Goal: Check status: Check status

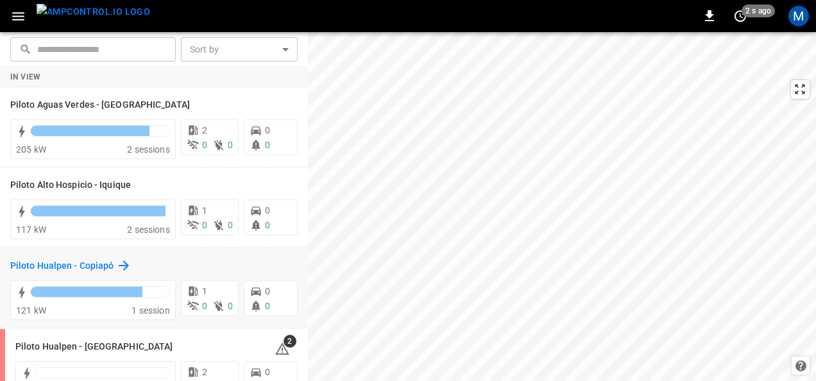
click at [105, 262] on h6 "Piloto Hualpen - Copiapó" at bounding box center [61, 266] width 103 height 14
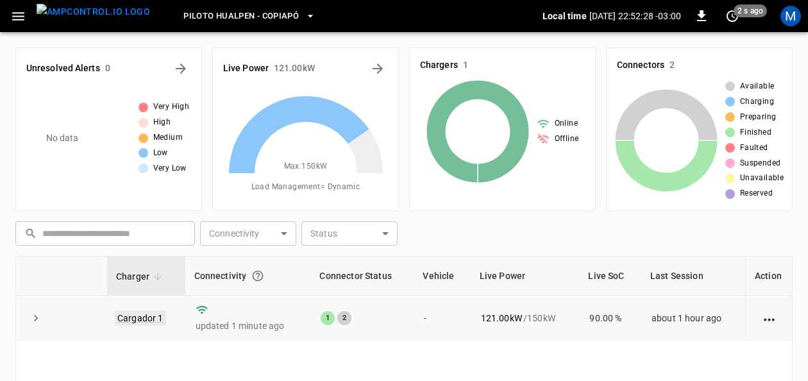
click at [153, 314] on link "Cargador 1" at bounding box center [140, 317] width 51 height 15
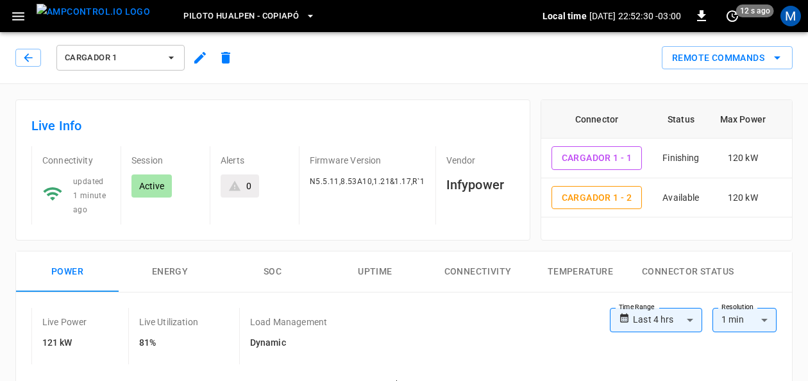
click at [273, 266] on button "SOC" at bounding box center [272, 271] width 103 height 41
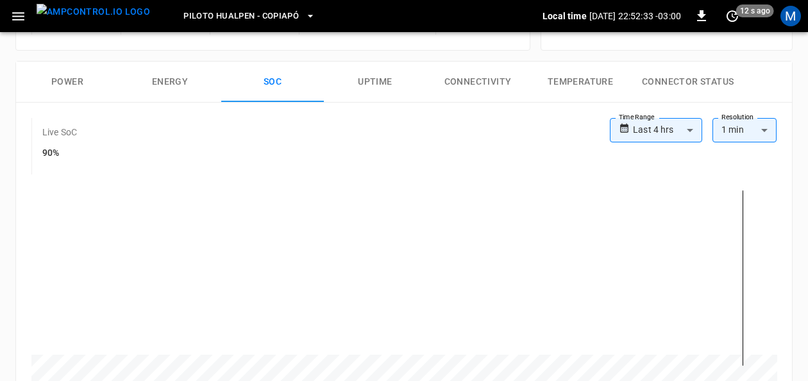
scroll to position [191, 0]
click at [78, 77] on button "Power" at bounding box center [67, 80] width 103 height 41
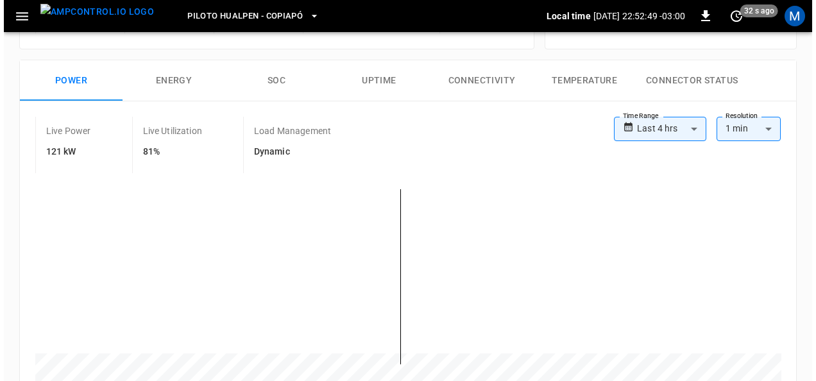
scroll to position [0, 0]
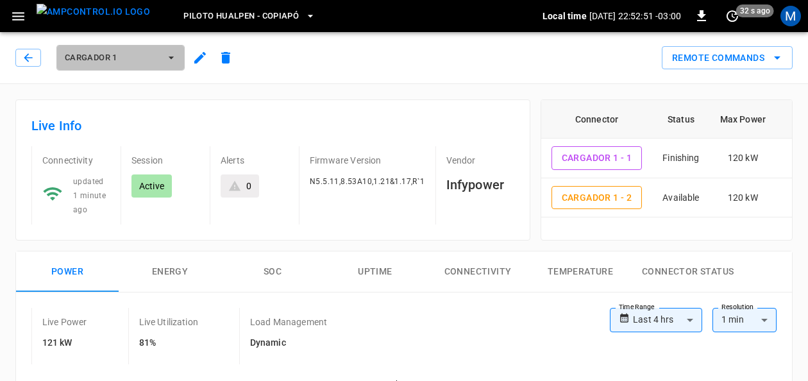
click at [169, 52] on icon "button" at bounding box center [171, 57] width 13 height 13
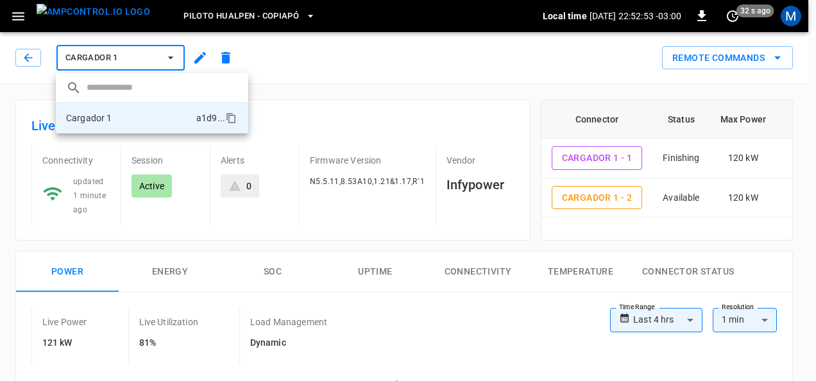
click at [287, 11] on div at bounding box center [408, 190] width 816 height 381
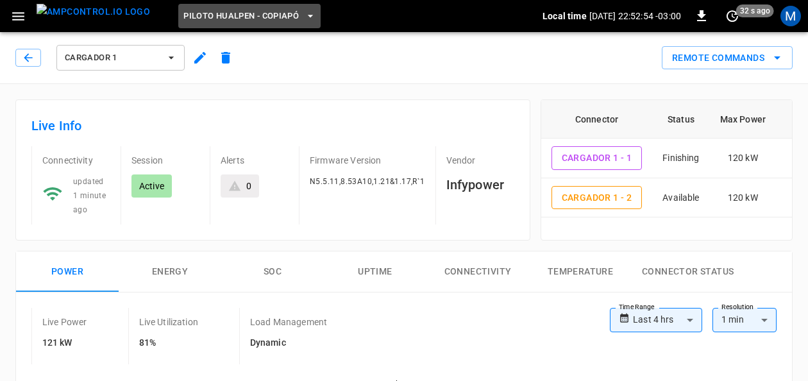
click at [304, 11] on icon "button" at bounding box center [310, 16] width 13 height 13
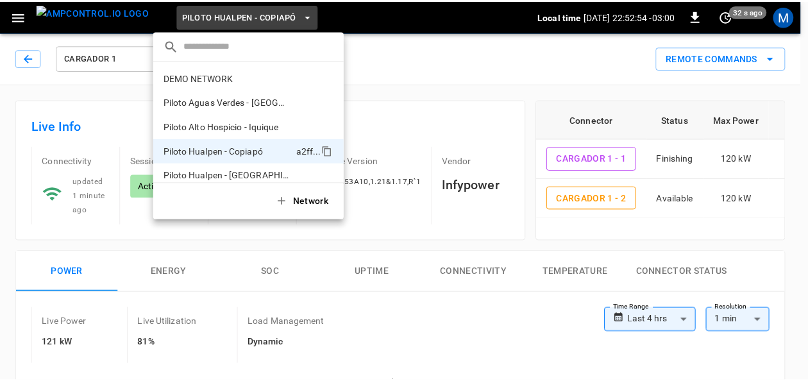
scroll to position [10, 0]
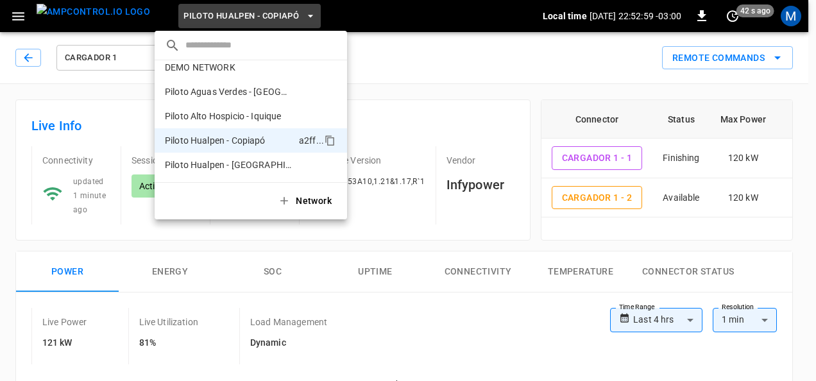
click at [463, 275] on div at bounding box center [408, 190] width 816 height 381
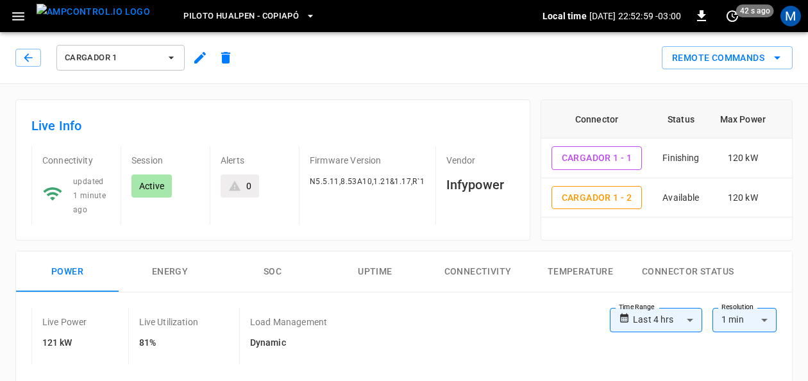
click at [464, 272] on button "Connectivity" at bounding box center [478, 271] width 103 height 41
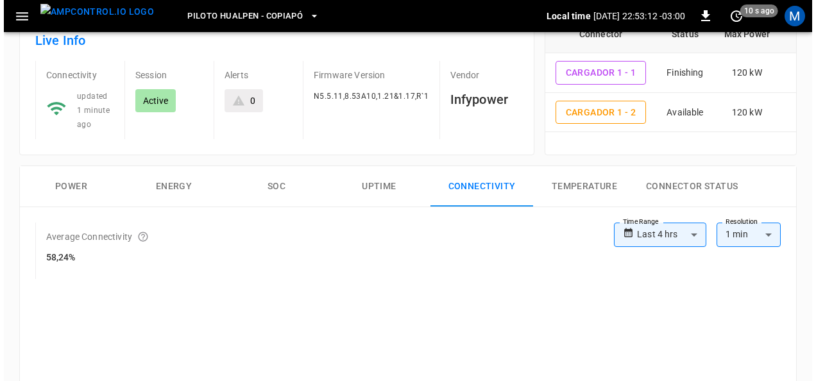
scroll to position [0, 0]
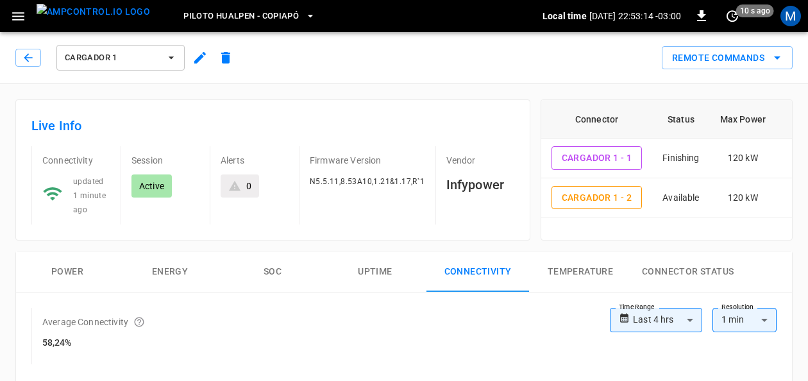
click at [304, 12] on icon "button" at bounding box center [310, 16] width 13 height 13
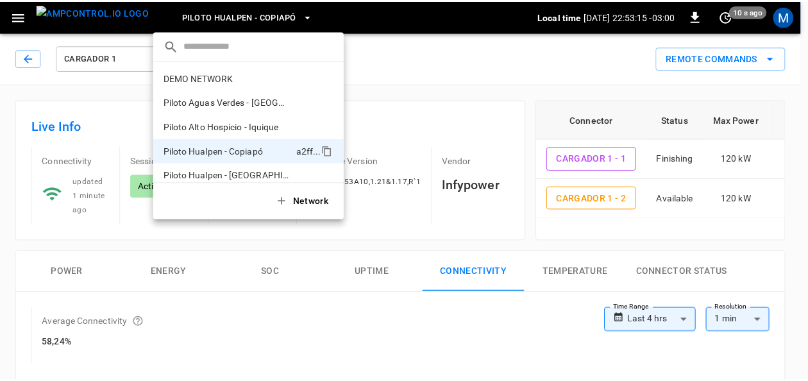
scroll to position [10, 0]
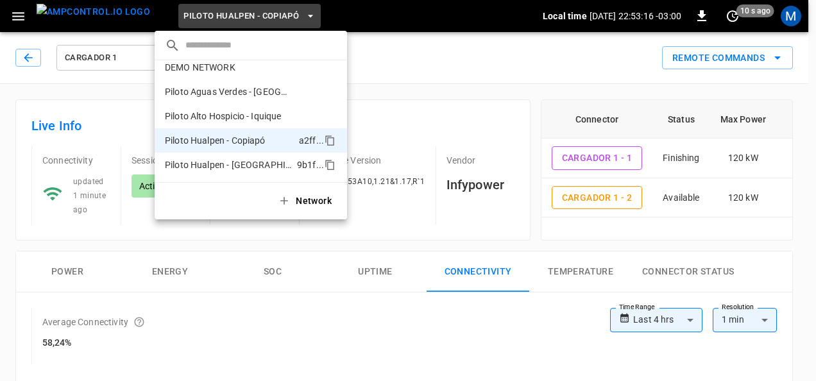
click at [258, 162] on p "Piloto Hualpen - [GEOGRAPHIC_DATA]" at bounding box center [228, 164] width 127 height 13
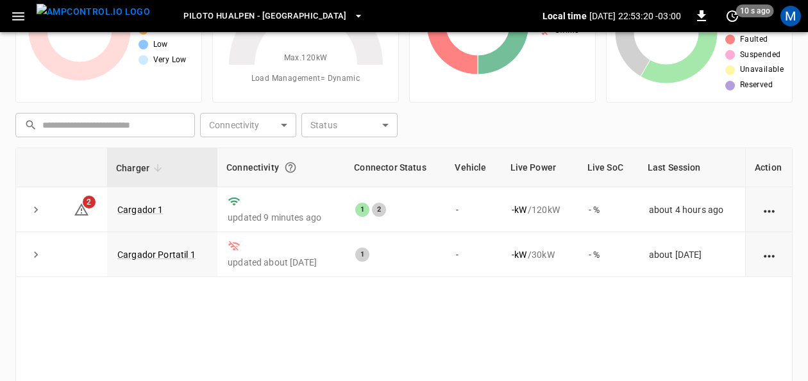
scroll to position [110, 0]
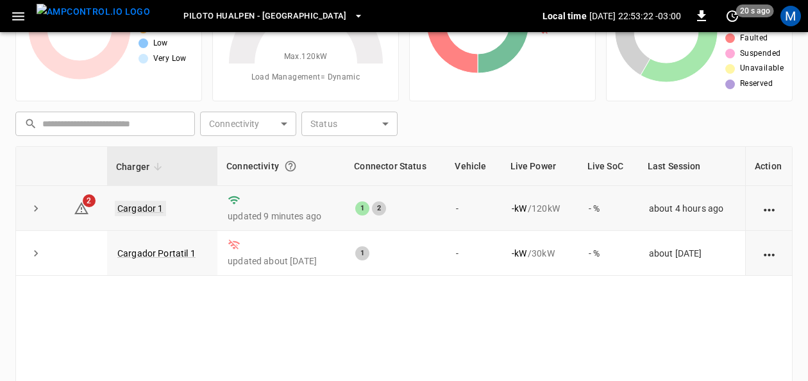
click at [128, 209] on link "Cargador 1" at bounding box center [140, 208] width 51 height 15
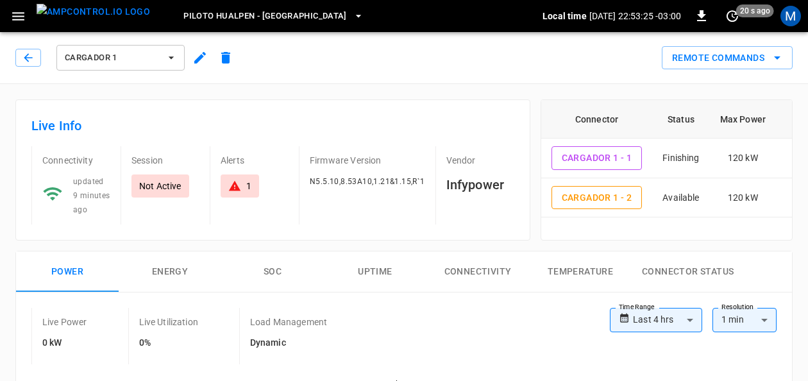
click at [279, 267] on button "SOC" at bounding box center [272, 271] width 103 height 41
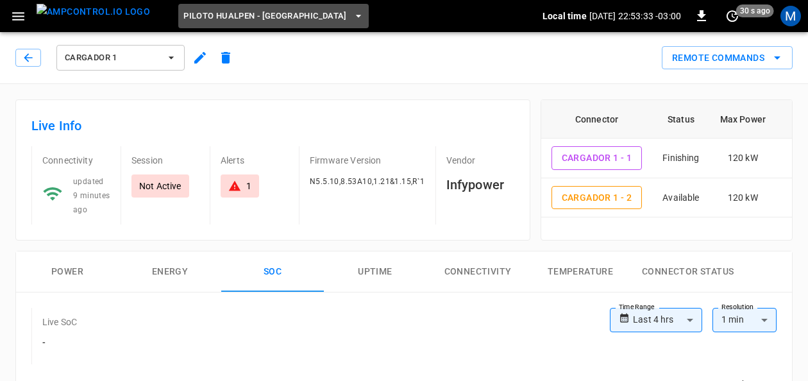
click at [270, 22] on span "Piloto Hualpen - [GEOGRAPHIC_DATA]" at bounding box center [265, 16] width 164 height 15
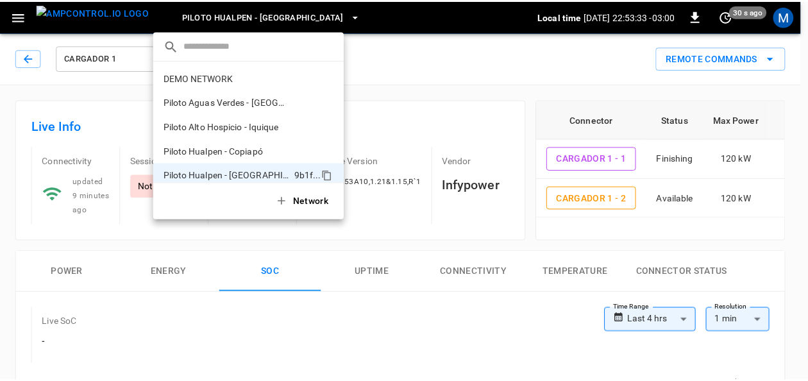
scroll to position [10, 0]
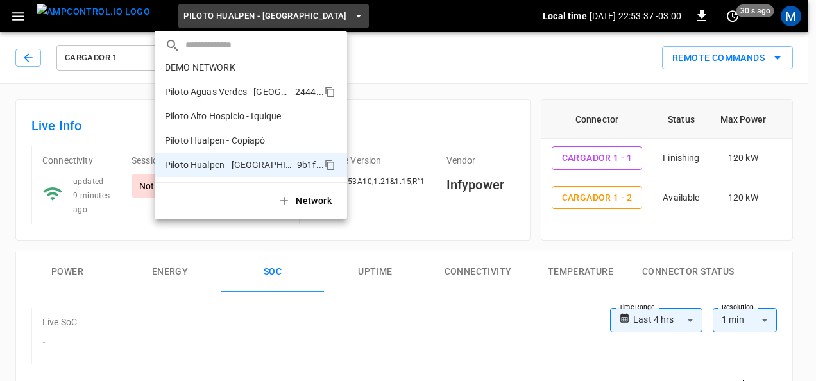
click at [256, 95] on p "Piloto Aguas Verdes - [GEOGRAPHIC_DATA]" at bounding box center [227, 91] width 125 height 13
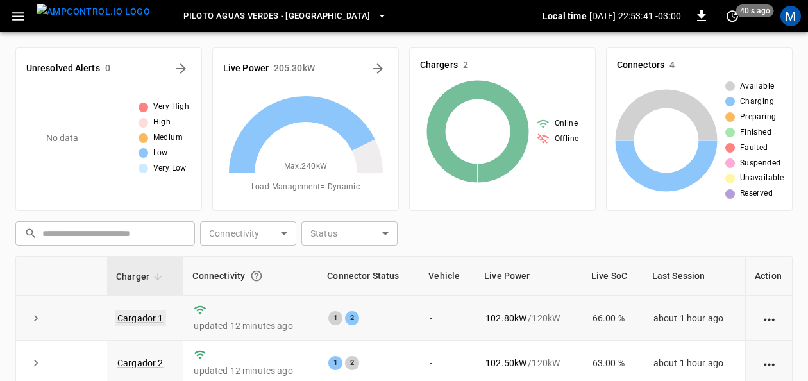
click at [133, 313] on link "Cargador 1" at bounding box center [140, 317] width 51 height 15
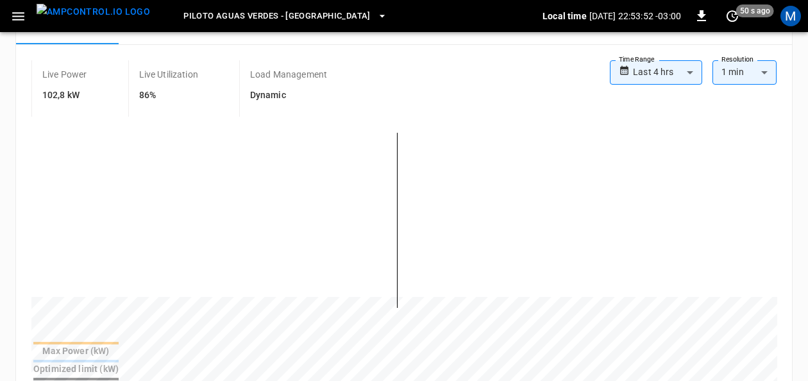
scroll to position [195, 0]
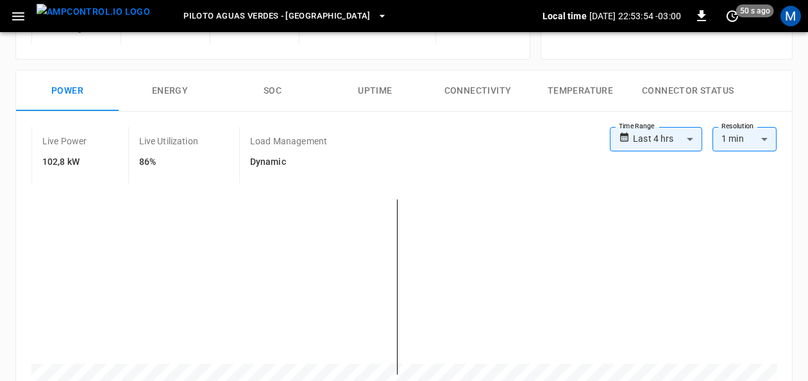
click at [277, 91] on button "SOC" at bounding box center [272, 91] width 103 height 41
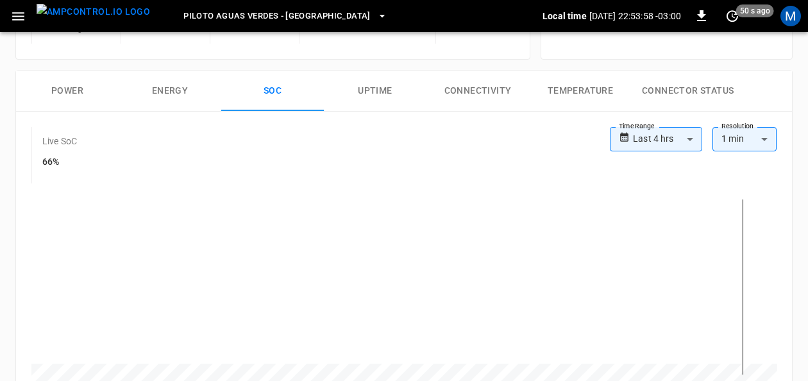
scroll to position [3, 0]
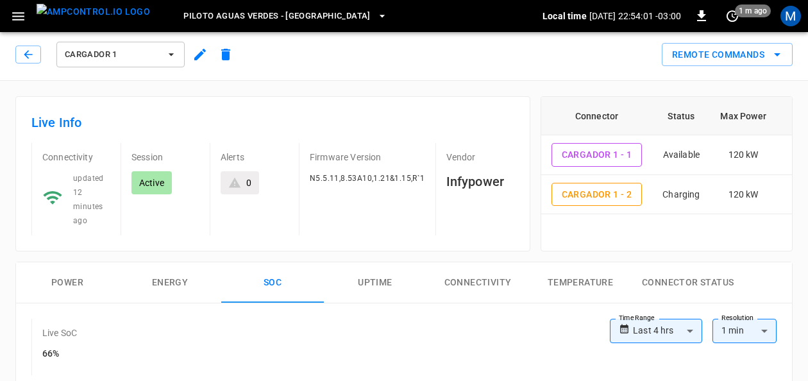
click at [171, 59] on icon "button" at bounding box center [171, 54] width 13 height 13
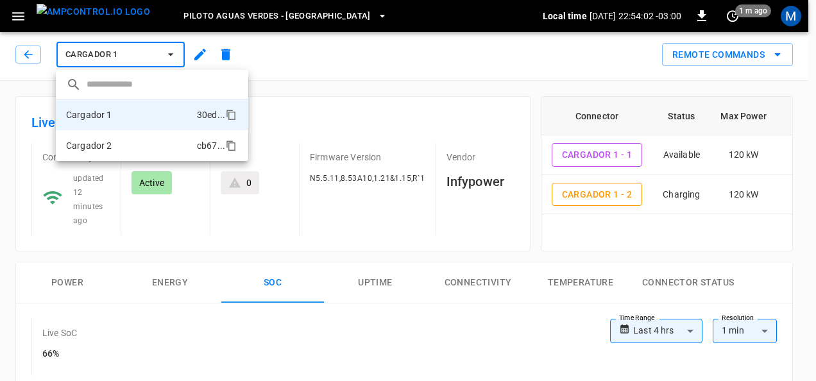
click at [131, 139] on li "Cargador 2 cb67 ..." at bounding box center [152, 145] width 192 height 31
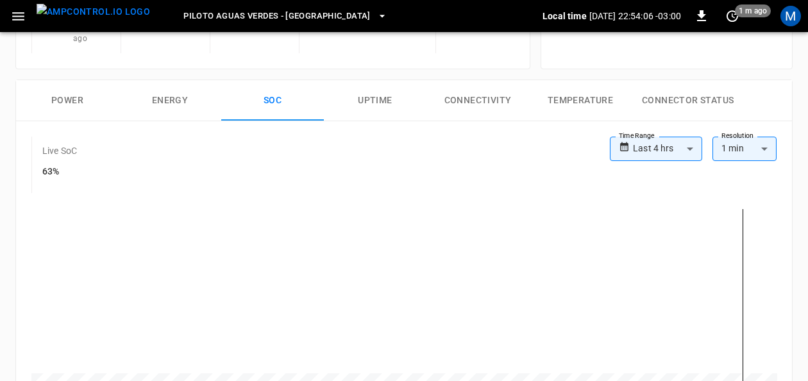
scroll to position [186, 0]
click at [89, 92] on button "Power" at bounding box center [67, 100] width 103 height 41
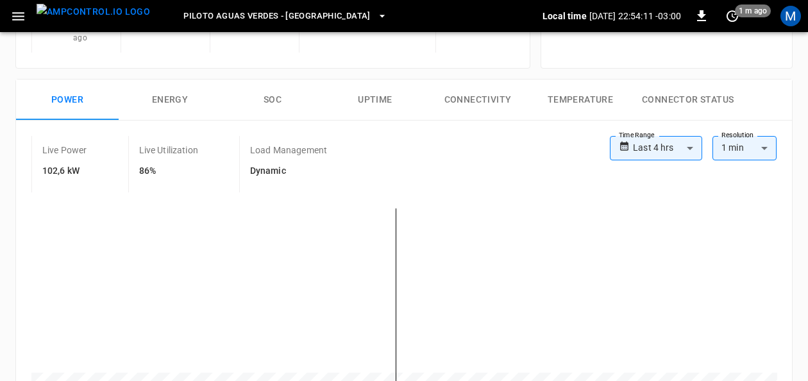
click at [469, 99] on button "Connectivity" at bounding box center [478, 100] width 103 height 41
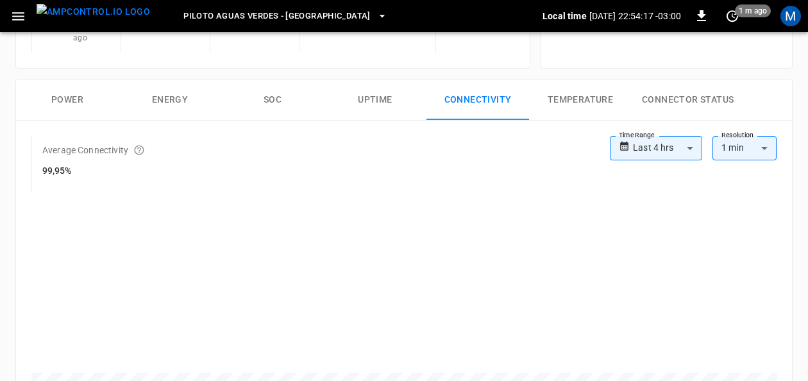
drag, startPoint x: 634, startPoint y: 158, endPoint x: 628, endPoint y: 171, distance: 14.9
click at [628, 171] on div "**********" at bounding box center [403, 164] width 745 height 56
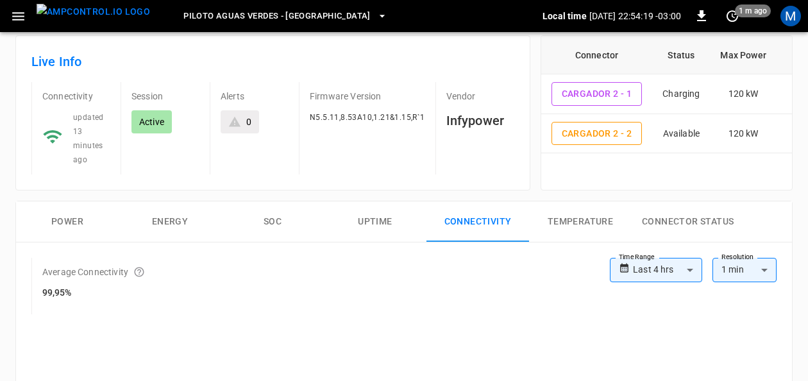
scroll to position [0, 0]
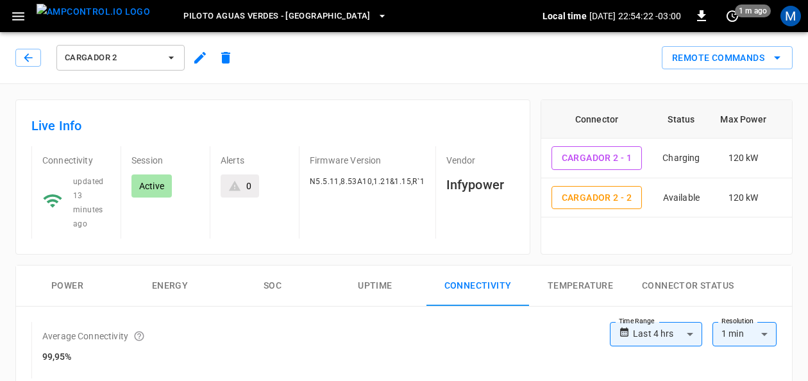
click at [169, 55] on icon "button" at bounding box center [171, 57] width 13 height 13
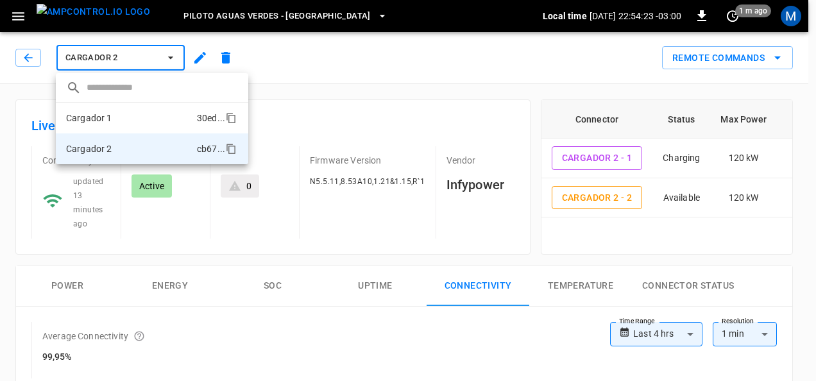
click at [135, 113] on li "Cargador 1 30ed ..." at bounding box center [152, 118] width 192 height 31
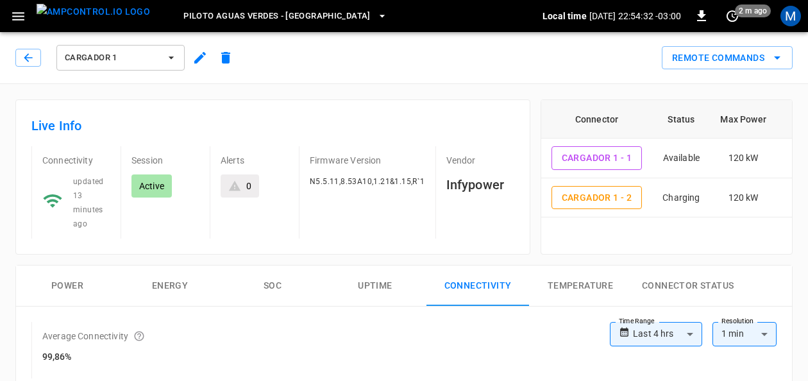
click at [303, 19] on span "Piloto Aguas Verdes - [GEOGRAPHIC_DATA]" at bounding box center [276, 16] width 187 height 15
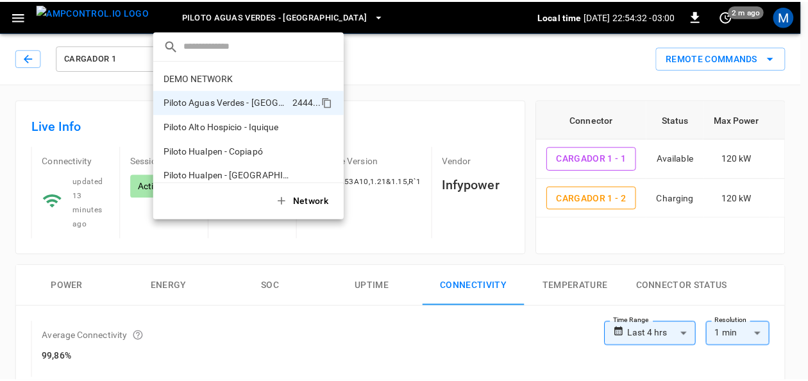
scroll to position [10, 0]
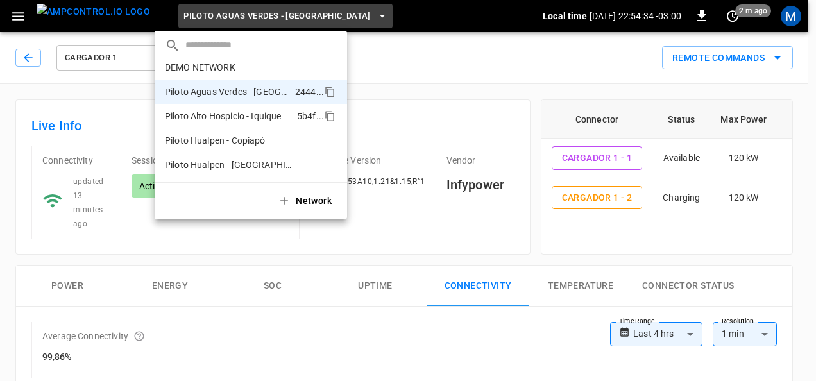
click at [258, 115] on p "Piloto Alto Hospicio - Iquique" at bounding box center [228, 116] width 127 height 13
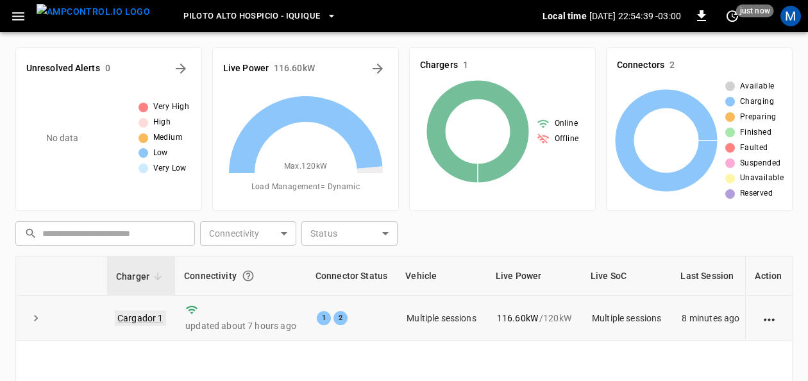
click at [134, 311] on link "Cargador 1" at bounding box center [140, 317] width 51 height 15
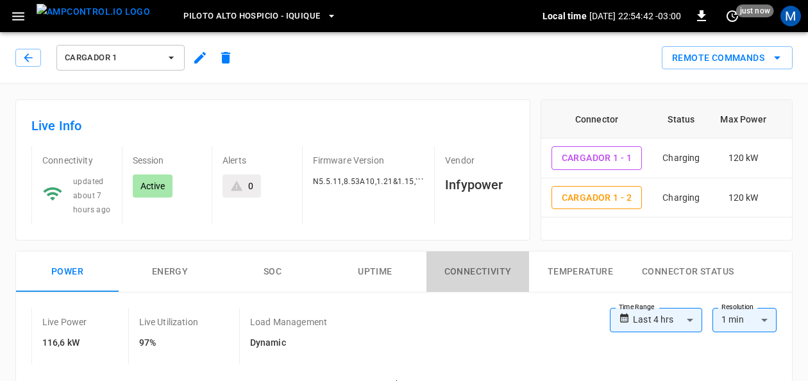
click at [467, 280] on button "Connectivity" at bounding box center [478, 271] width 103 height 41
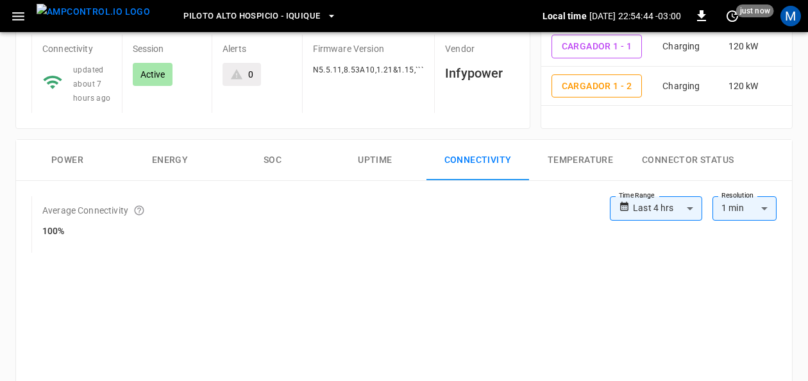
scroll to position [103, 0]
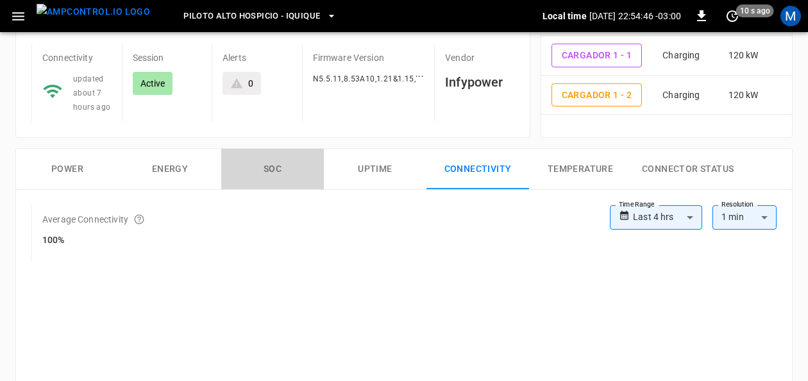
click at [280, 171] on button "SOC" at bounding box center [272, 169] width 103 height 41
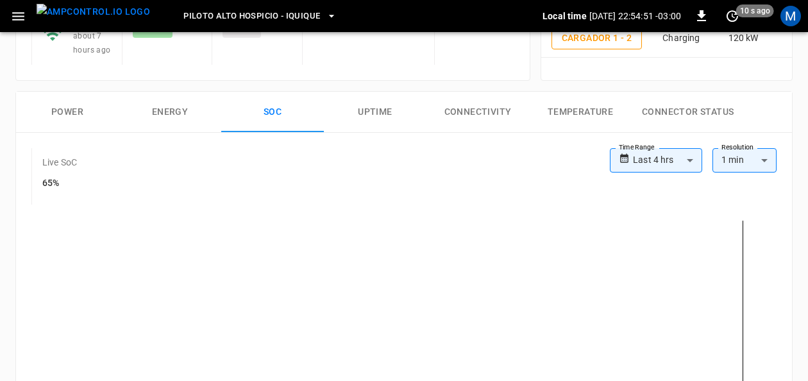
scroll to position [158, 0]
click at [72, 110] on button "Power" at bounding box center [67, 114] width 103 height 41
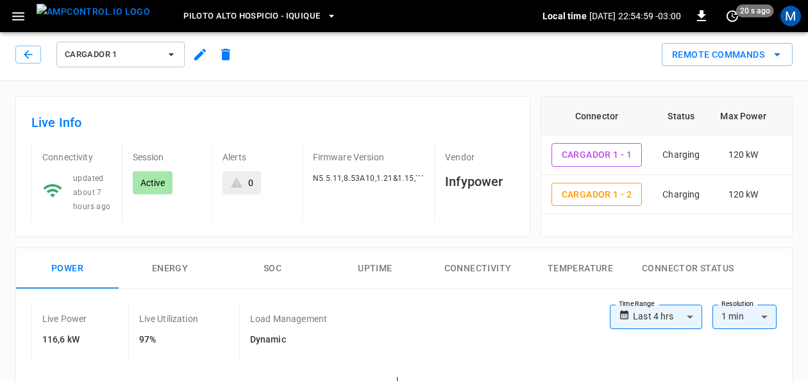
scroll to position [0, 0]
